Goal: Task Accomplishment & Management: Complete application form

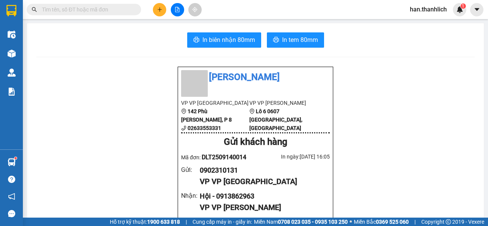
click at [103, 9] on input "text" at bounding box center [87, 9] width 90 height 8
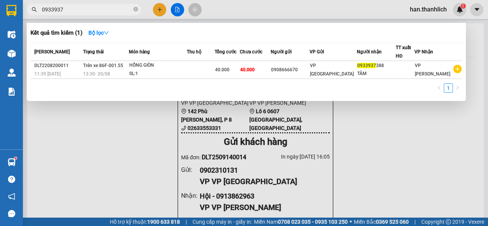
click at [89, 10] on input "0933937" at bounding box center [87, 9] width 90 height 8
type input "09339371543"
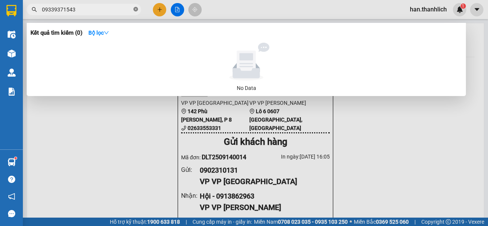
click at [138, 8] on icon "close-circle" at bounding box center [135, 9] width 5 height 5
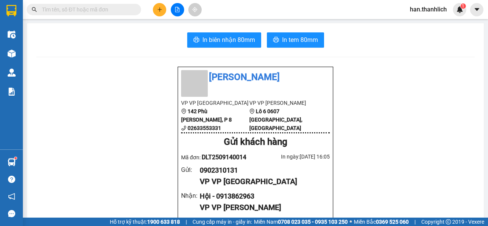
click at [119, 11] on input "text" at bounding box center [87, 9] width 90 height 8
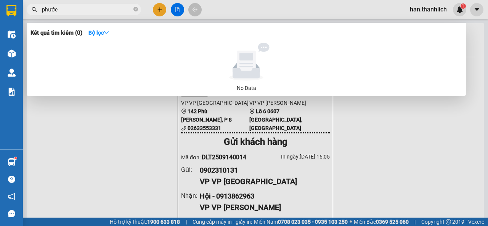
type input "phước"
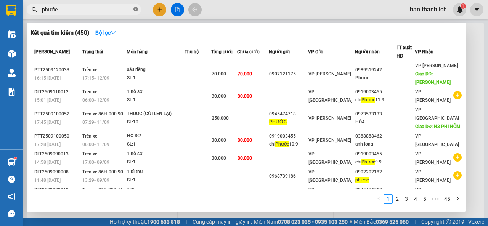
click at [134, 9] on icon "close-circle" at bounding box center [135, 9] width 5 height 5
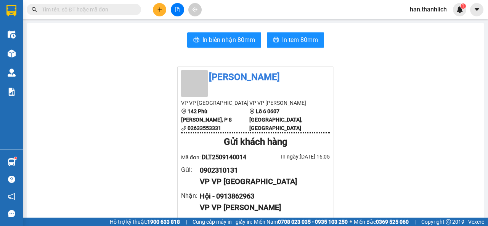
click at [94, 4] on span at bounding box center [84, 9] width 114 height 11
click at [89, 8] on input "text" at bounding box center [87, 9] width 90 height 8
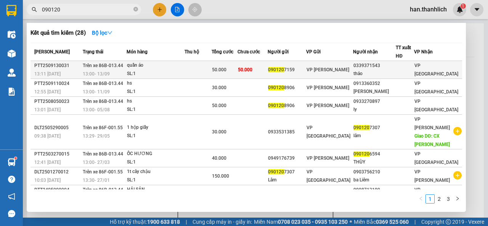
type input "090120"
click at [327, 72] on span "VP [PERSON_NAME]" at bounding box center [327, 69] width 43 height 5
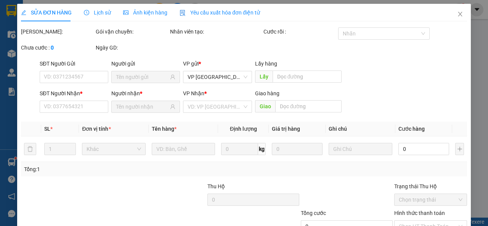
type input "0901207159"
type input "0339371543"
type input "thảo"
type input "50.000"
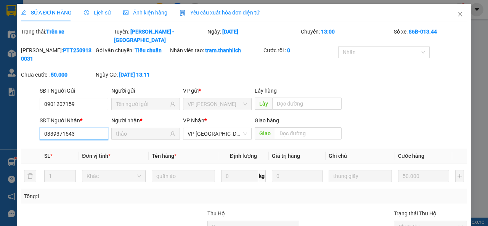
click at [77, 128] on input "0339371543" at bounding box center [74, 134] width 69 height 12
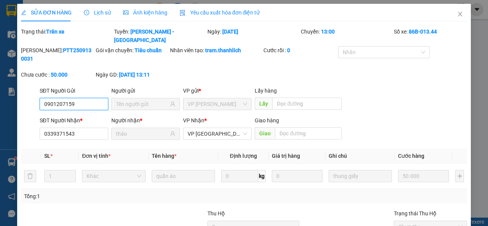
drag, startPoint x: 96, startPoint y: 99, endPoint x: 162, endPoint y: 50, distance: 82.7
click at [96, 99] on input "0901207159" at bounding box center [74, 104] width 69 height 12
click at [457, 15] on icon "close" at bounding box center [460, 14] width 6 height 6
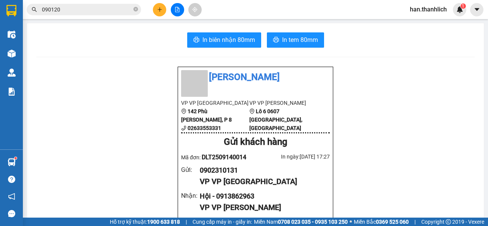
click at [58, 16] on div "Kết quả tìm kiếm ( 28 ) Bộ lọc Mã ĐH Trạng thái Món hàng Thu hộ Tổng cước Chưa …" at bounding box center [244, 9] width 488 height 19
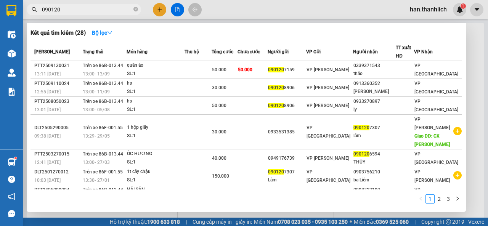
click at [65, 10] on input "090120" at bounding box center [87, 9] width 90 height 8
click at [134, 9] on icon "close-circle" at bounding box center [135, 9] width 5 height 5
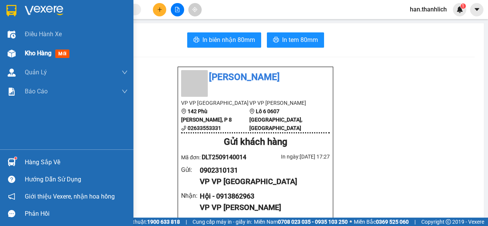
click at [19, 53] on div "Kho hàng mới" at bounding box center [66, 53] width 133 height 19
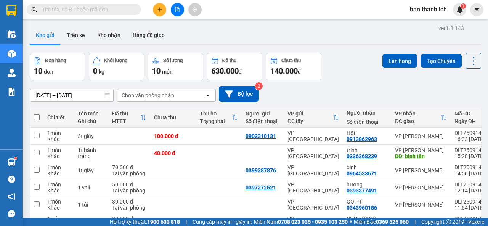
click at [37, 115] on span at bounding box center [37, 117] width 6 height 6
click at [37, 114] on input "checkbox" at bounding box center [37, 114] width 0 height 0
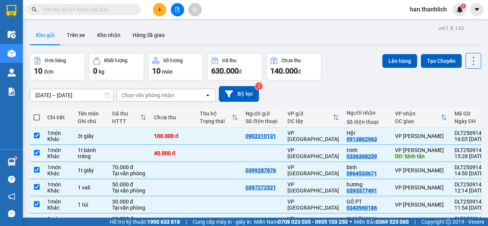
checkbox input "true"
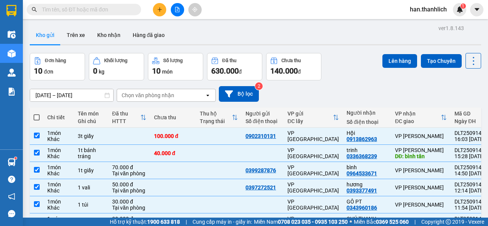
checkbox input "true"
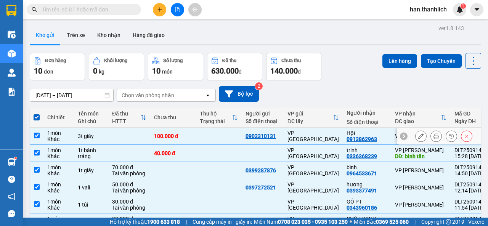
click at [202, 132] on td at bounding box center [219, 136] width 46 height 17
checkbox input "false"
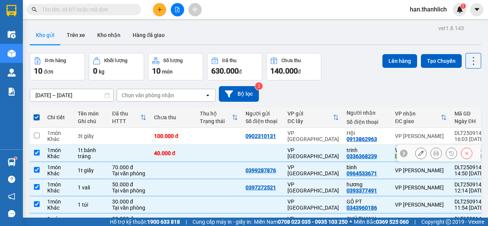
click at [200, 150] on td at bounding box center [219, 153] width 46 height 17
checkbox input "false"
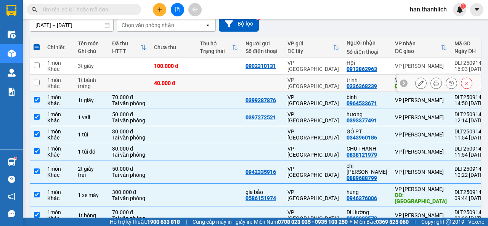
scroll to position [76, 0]
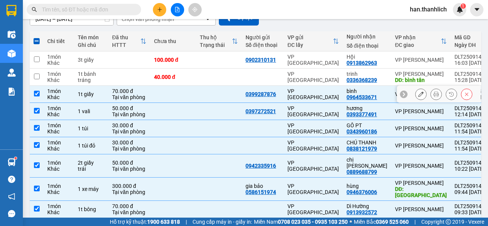
click at [319, 95] on div "VP [GEOGRAPHIC_DATA]" at bounding box center [312, 94] width 51 height 12
checkbox input "false"
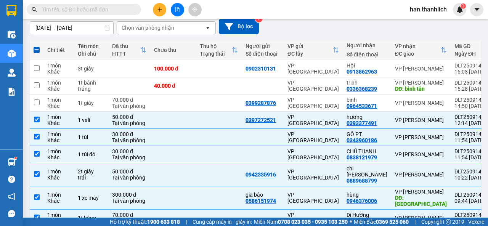
scroll to position [0, 0]
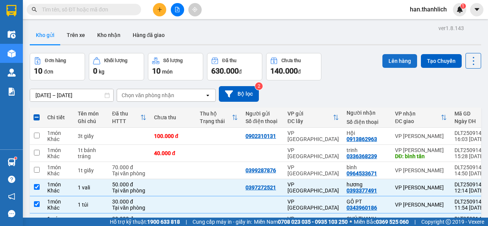
click at [388, 66] on button "Lên hàng" at bounding box center [399, 61] width 35 height 14
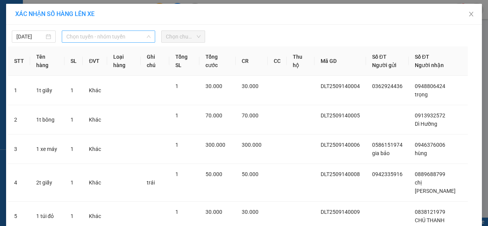
click at [94, 40] on span "Chọn tuyến - nhóm tuyến" at bounding box center [108, 36] width 84 height 11
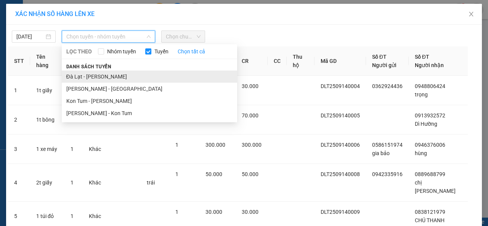
click at [94, 75] on li "Đà Lạt - [PERSON_NAME]" at bounding box center [149, 76] width 175 height 12
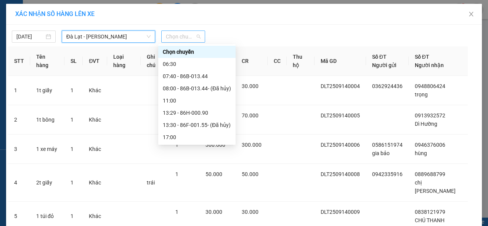
click at [189, 36] on span "Chọn chuyến" at bounding box center [183, 36] width 35 height 11
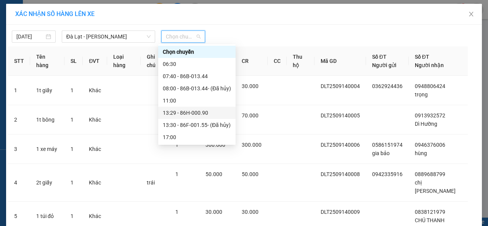
click at [185, 113] on div "13:29 - 86H-000.90" at bounding box center [197, 113] width 68 height 8
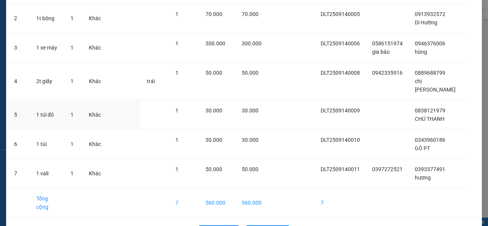
scroll to position [115, 0]
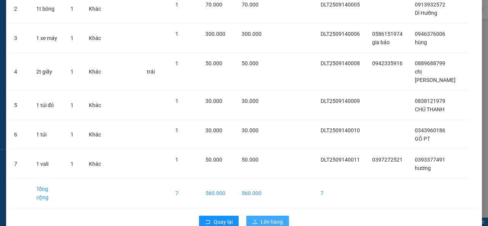
click at [262, 218] on span "Lên hàng" at bounding box center [272, 222] width 22 height 8
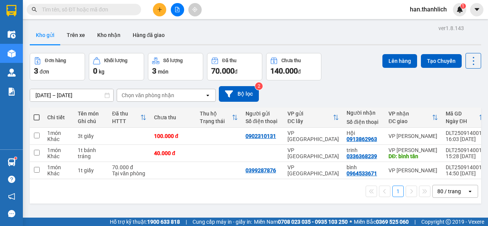
click at [287, 89] on div "[DATE] – [DATE] Press the down arrow key to interact with the calendar and sele…" at bounding box center [255, 94] width 451 height 16
click at [177, 9] on icon "file-add" at bounding box center [176, 9] width 5 height 5
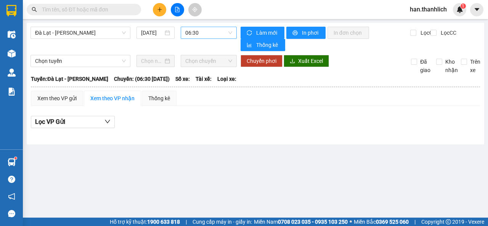
click at [189, 33] on span "06:30" at bounding box center [208, 32] width 46 height 11
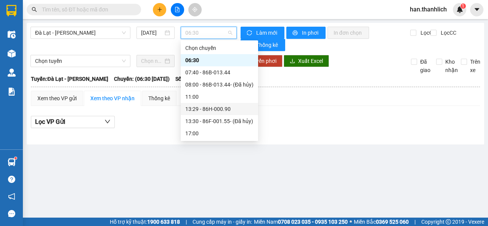
click at [219, 112] on div "13:29 - 86H-000.90" at bounding box center [219, 109] width 68 height 8
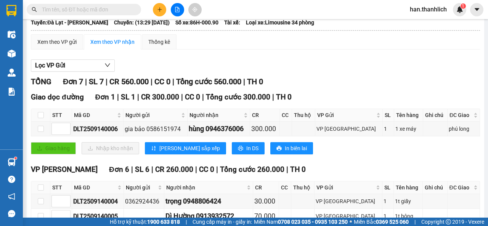
scroll to position [114, 0]
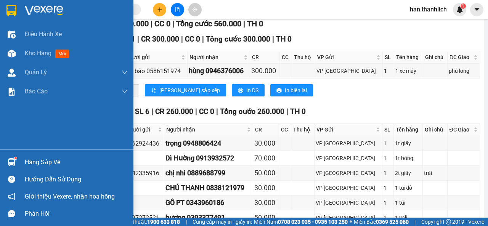
click at [4, 162] on div "Hàng sắp về" at bounding box center [66, 162] width 133 height 17
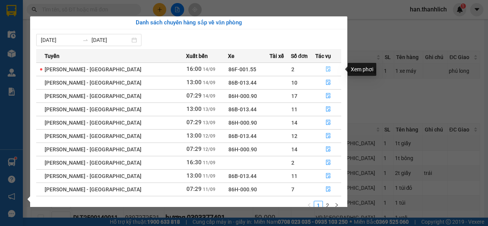
click at [325, 68] on icon "file-done" at bounding box center [327, 68] width 5 height 5
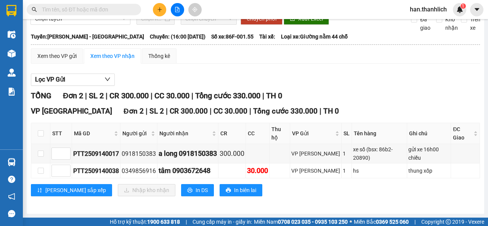
scroll to position [29, 0]
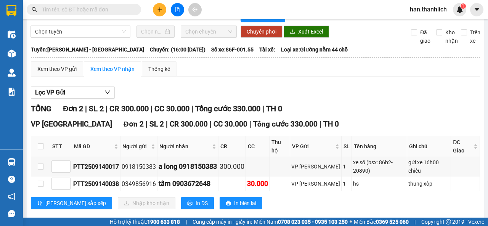
click at [267, 197] on div "[PERSON_NAME] sắp xếp Nhập kho nhận In DS In biên lai" at bounding box center [255, 203] width 449 height 12
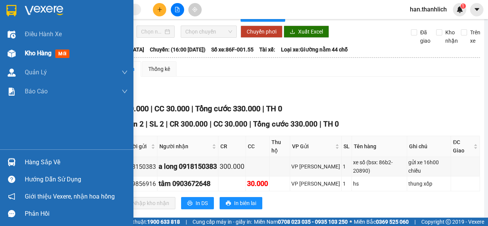
click at [20, 54] on div "Kho hàng mới" at bounding box center [66, 53] width 133 height 19
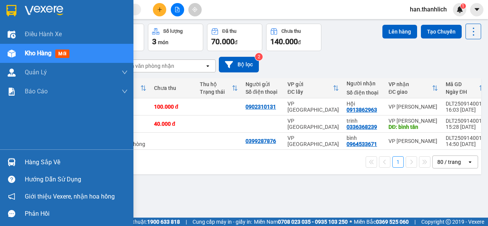
click at [14, 161] on img at bounding box center [12, 162] width 8 height 8
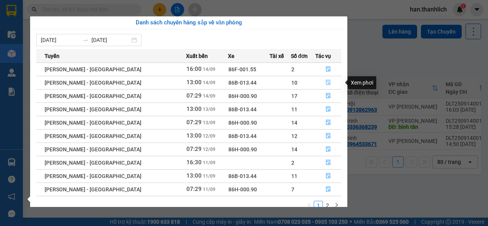
click at [316, 83] on button "button" at bounding box center [327, 83] width 25 height 12
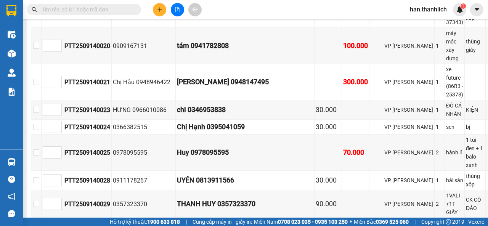
scroll to position [381, 0]
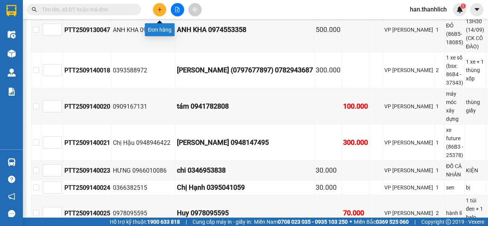
click at [155, 10] on button at bounding box center [159, 9] width 13 height 13
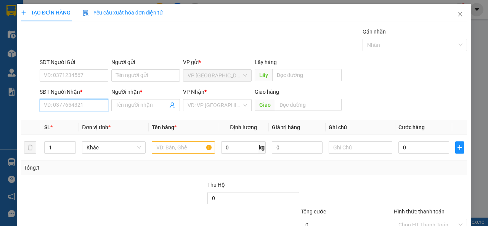
click at [49, 110] on input "SĐT Người Nhận *" at bounding box center [74, 105] width 69 height 12
type input "0908722032"
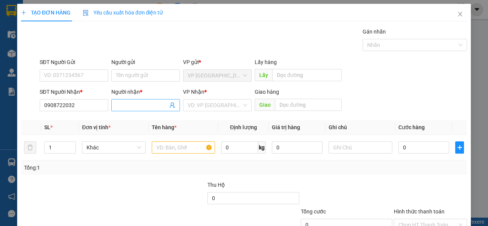
click at [150, 105] on input "Người nhận *" at bounding box center [142, 105] width 52 height 8
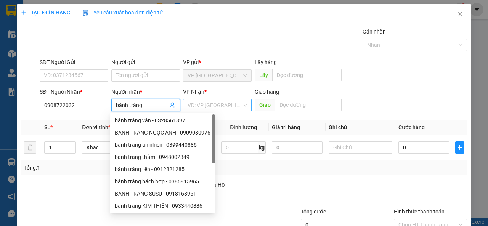
type input "bánh tráng"
click at [231, 109] on input "search" at bounding box center [214, 104] width 54 height 11
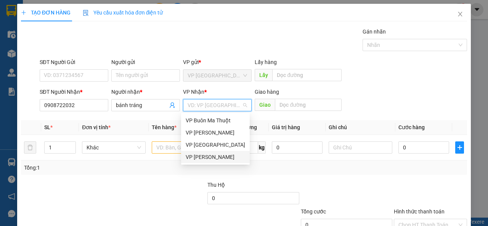
click at [228, 156] on div "VP [PERSON_NAME]" at bounding box center [215, 157] width 59 height 8
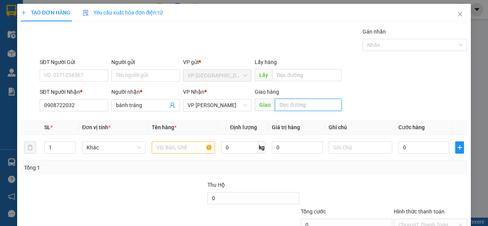
click at [285, 104] on input "text" at bounding box center [308, 105] width 66 height 12
type input "hàm thắng"
click at [182, 147] on input "text" at bounding box center [184, 147] width 64 height 12
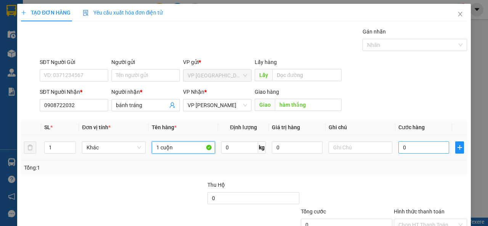
type input "1 cuộn"
click at [428, 146] on input "0" at bounding box center [423, 147] width 51 height 12
click at [427, 144] on input "0" at bounding box center [423, 147] width 51 height 12
type input "04"
type input "4"
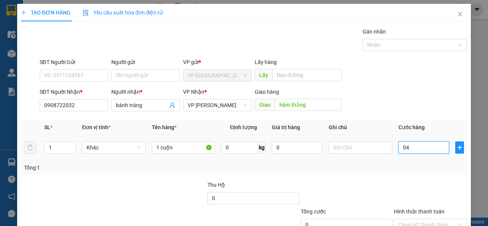
type input "4"
type input "040"
type input "40"
type input "0.400"
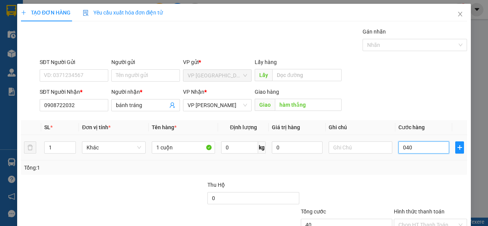
type input "400"
type input "04.000"
type input "4.000"
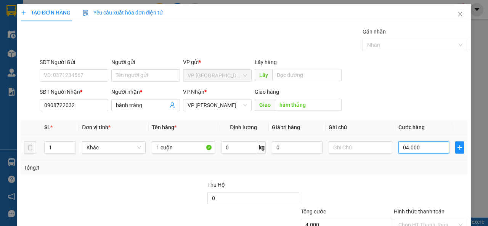
type input "040.000"
type input "40.000"
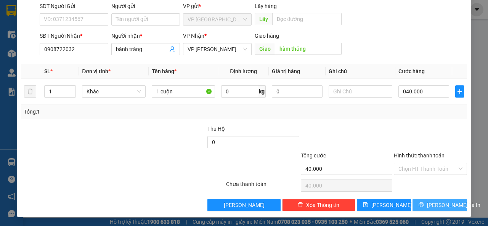
type input "40.000"
click at [451, 202] on button "[PERSON_NAME] và In" at bounding box center [439, 205] width 54 height 12
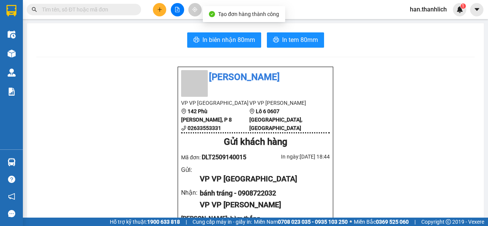
click at [26, 159] on main "In biên nhận 80mm In tem 80mm Thanh Lịch VP VP Đà Lạt 142 Phù Đổng Thiên Vương,…" at bounding box center [244, 109] width 488 height 218
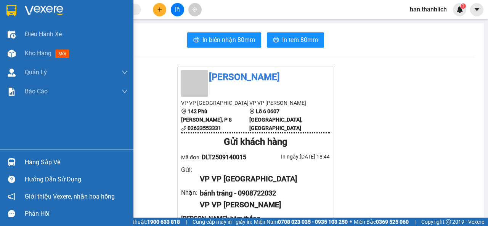
click at [14, 163] on img at bounding box center [12, 162] width 8 height 8
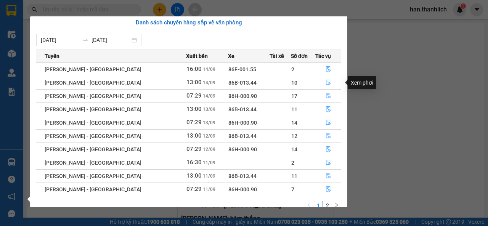
click at [325, 81] on icon "file-done" at bounding box center [327, 82] width 5 height 5
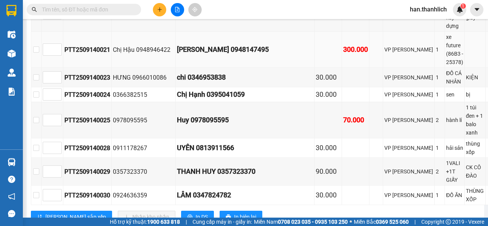
scroll to position [457, 0]
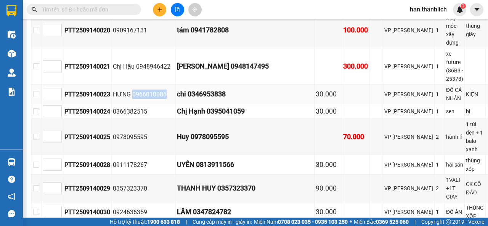
drag, startPoint x: 166, startPoint y: 90, endPoint x: 133, endPoint y: 91, distance: 33.5
click at [133, 91] on div "HƯNG 0966010086" at bounding box center [143, 95] width 61 height 10
copy div "0966010086"
click at [158, 13] on button at bounding box center [159, 9] width 13 height 13
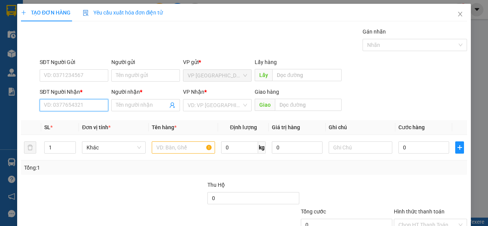
click at [69, 103] on input "SĐT Người Nhận *" at bounding box center [74, 105] width 69 height 12
paste input "0966010086"
type input "0966010086"
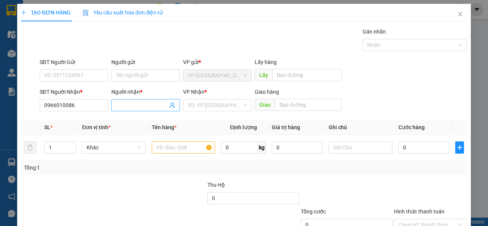
click at [129, 105] on input "Người nhận *" at bounding box center [142, 105] width 52 height 8
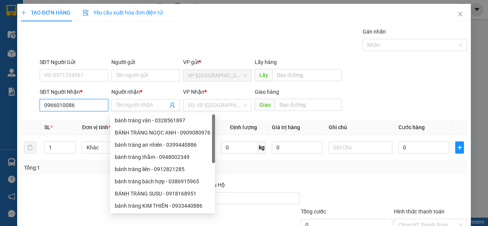
click at [87, 107] on input "0966010086" at bounding box center [74, 105] width 69 height 12
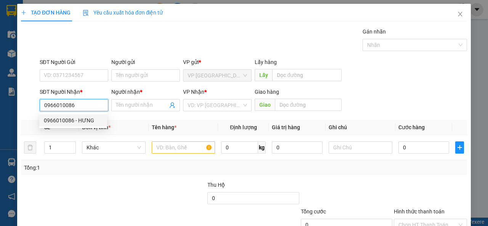
click at [80, 120] on div "0966010086 - HƯNG" at bounding box center [73, 120] width 59 height 8
type input "HƯNG"
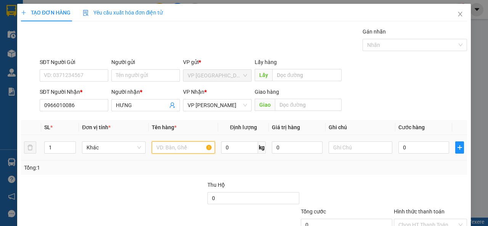
click at [170, 147] on input "text" at bounding box center [184, 147] width 64 height 12
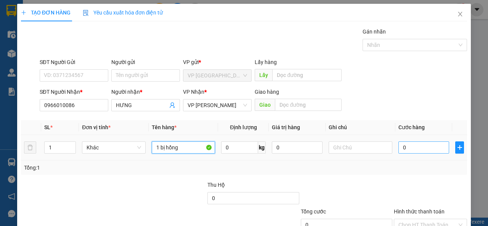
type input "1 bị hồng"
click at [409, 152] on input "0" at bounding box center [423, 147] width 51 height 12
type input "3"
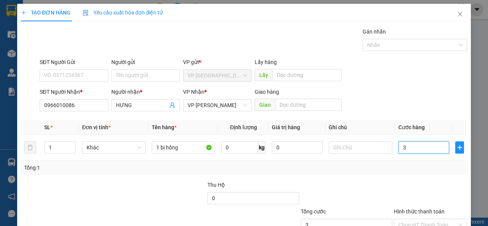
type input "30"
type input "300"
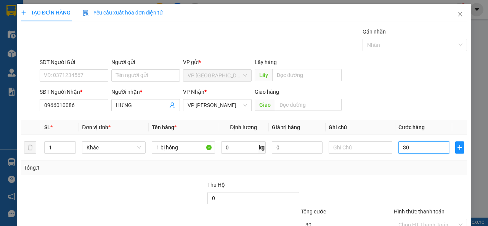
type input "300"
type input "3.000"
type input "30.000"
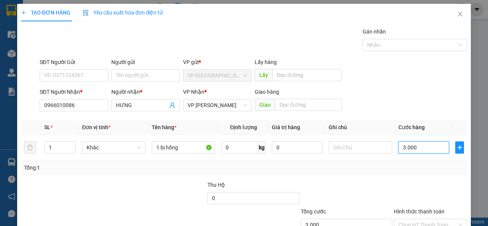
type input "30.000"
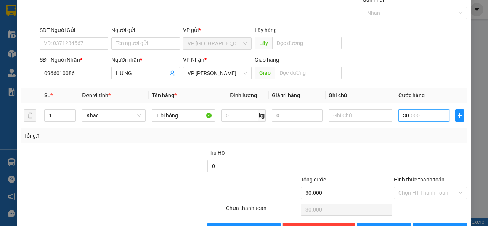
scroll to position [56, 0]
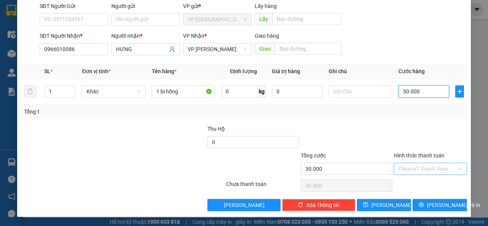
type input "30.000"
click at [445, 169] on input "Hình thức thanh toán" at bounding box center [427, 168] width 59 height 11
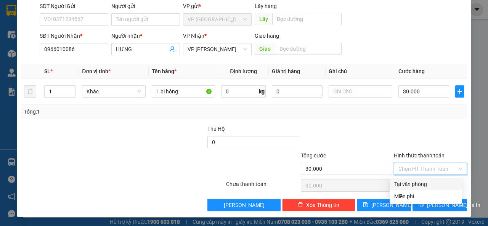
click at [424, 185] on div "Tại văn phòng" at bounding box center [425, 184] width 63 height 8
type input "0"
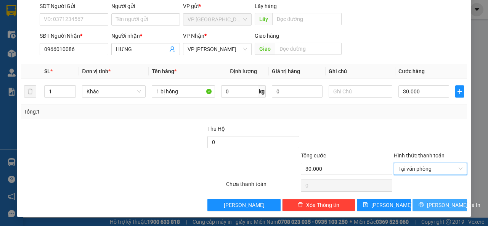
click at [428, 204] on span "[PERSON_NAME] và In" at bounding box center [453, 205] width 53 height 8
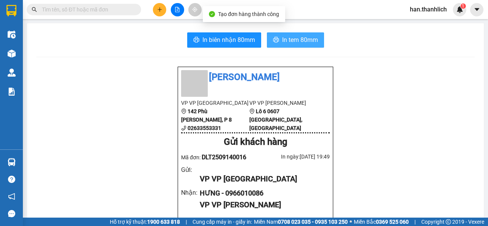
click at [293, 41] on span "In tem 80mm" at bounding box center [300, 40] width 36 height 10
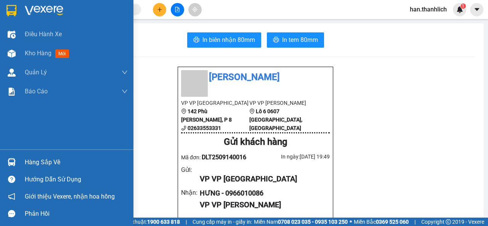
click at [48, 160] on div "Hàng sắp về" at bounding box center [76, 162] width 103 height 11
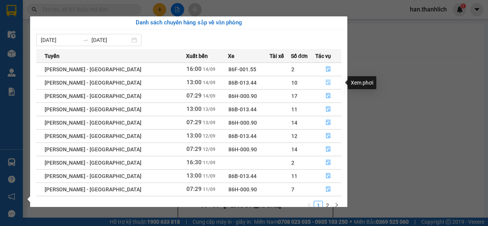
click at [326, 85] on icon "file-done" at bounding box center [327, 82] width 5 height 5
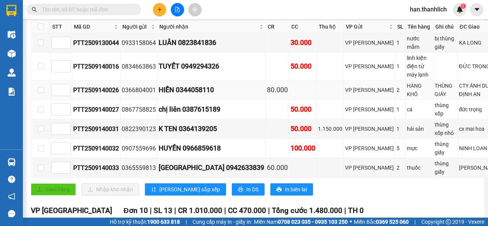
scroll to position [152, 0]
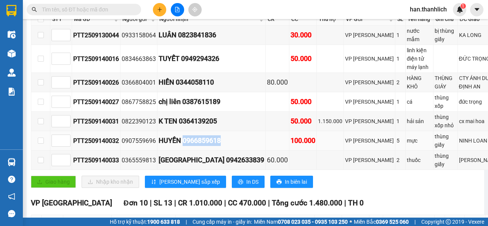
drag, startPoint x: 223, startPoint y: 125, endPoint x: 184, endPoint y: 123, distance: 39.7
click at [184, 135] on div "HUYỀN 0966859618" at bounding box center [211, 140] width 106 height 11
copy div "0966859618"
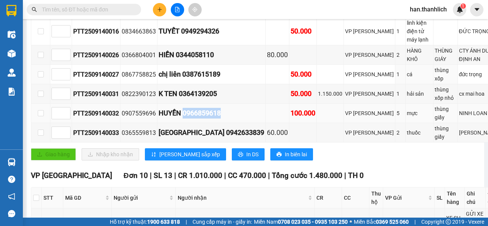
scroll to position [190, 0]
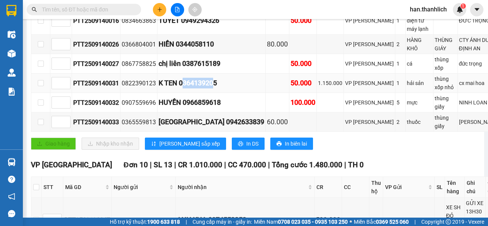
drag, startPoint x: 214, startPoint y: 69, endPoint x: 184, endPoint y: 71, distance: 30.9
click at [184, 78] on div "K TEN 0364139205" at bounding box center [211, 83] width 106 height 11
click at [226, 78] on div "K TEN 0364139205" at bounding box center [211, 83] width 106 height 11
drag, startPoint x: 218, startPoint y: 69, endPoint x: 179, endPoint y: 71, distance: 38.9
click at [179, 78] on div "K TEN 0364139205" at bounding box center [211, 83] width 106 height 11
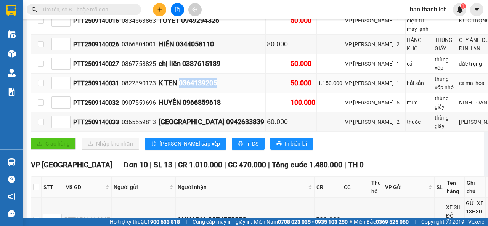
copy div "0364139205"
click at [98, 9] on input "text" at bounding box center [87, 9] width 90 height 8
paste input "0364139205"
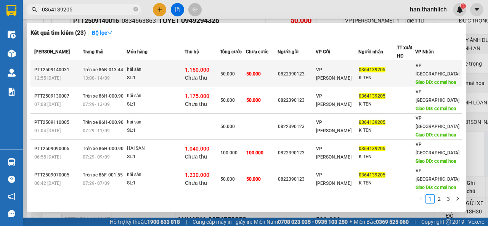
type input "0364139205"
click at [381, 78] on div "K TEN" at bounding box center [378, 78] width 38 height 8
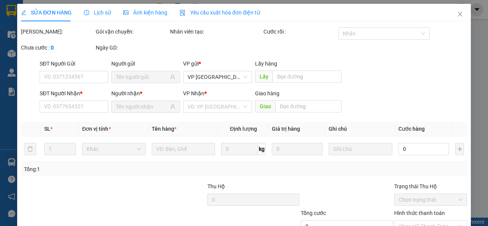
type input "0822390123"
type input "0364139205"
type input "K TEN"
type input "cx mai hoa"
type input "1.150.000"
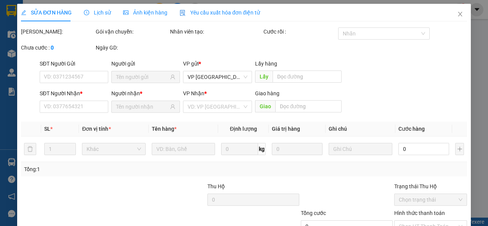
type input "50.000"
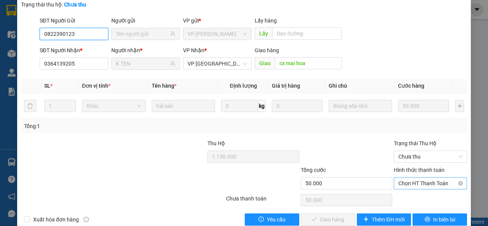
scroll to position [92, 0]
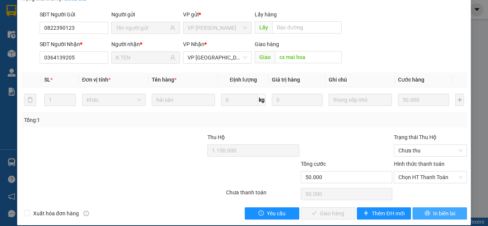
click at [438, 209] on span "In biên lai" at bounding box center [444, 213] width 22 height 8
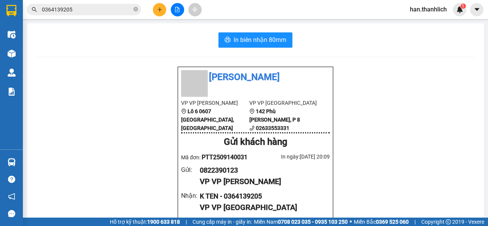
click at [274, 26] on div "In biên nhận 80mm Thanh Lịch VP VP [PERSON_NAME] Lô 6 0607 [PERSON_NAME], [GEOG…" at bounding box center [255, 227] width 456 height 408
click at [266, 38] on span "In biên nhận 80mm" at bounding box center [260, 40] width 53 height 10
